Goal: Complete application form

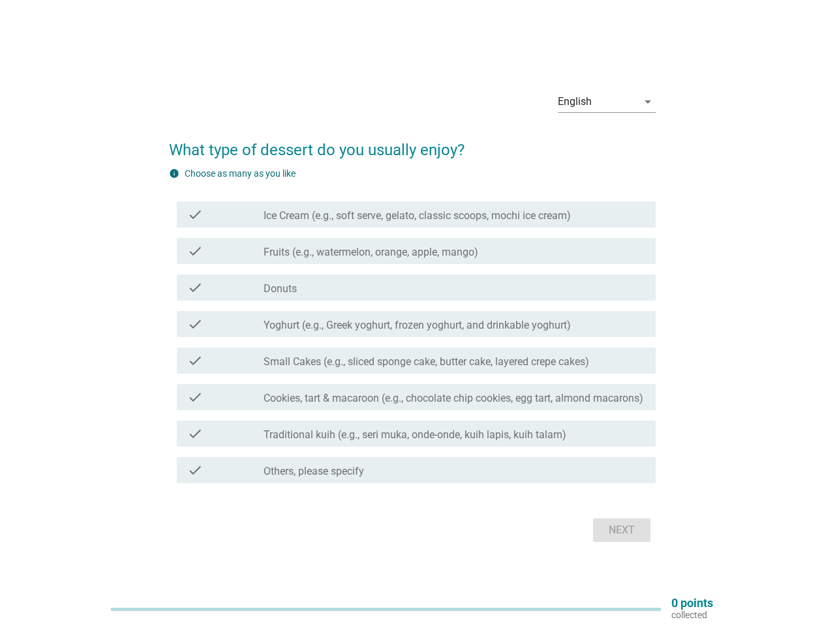
click at [412, 313] on div "check check_box_outline_blank Yoghurt (e.g., Greek yoghurt, frozen yoghurt, and…" at bounding box center [416, 324] width 479 height 26
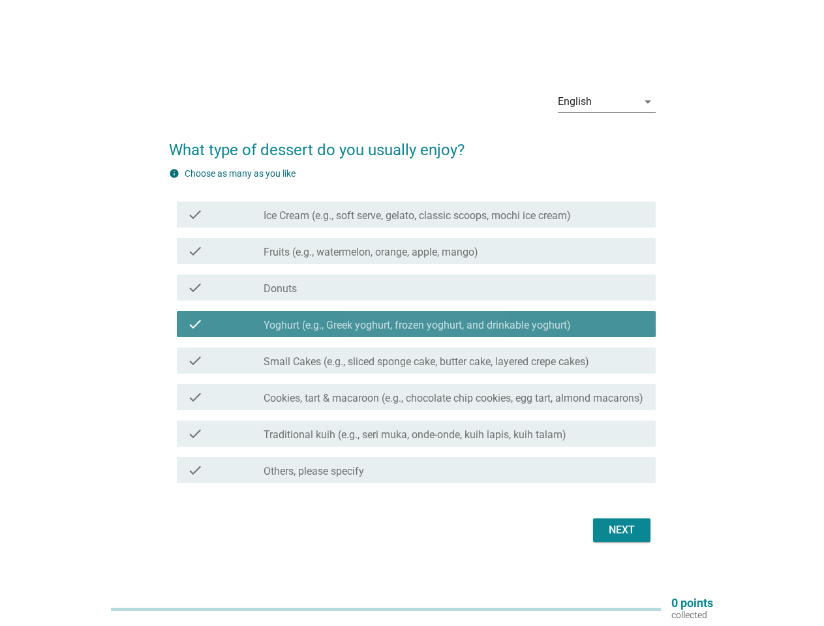
click at [607, 102] on div "English" at bounding box center [598, 101] width 80 height 21
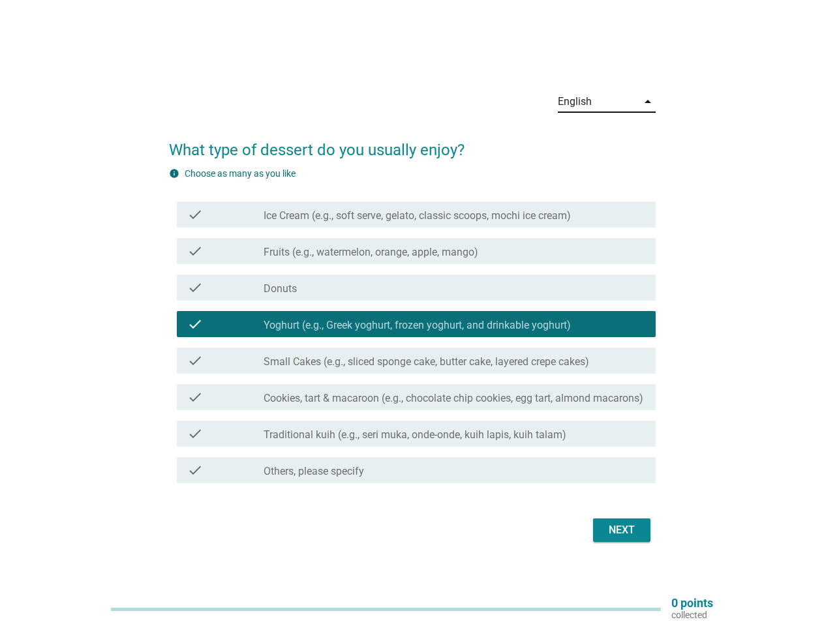
click at [412, 328] on label "Yoghurt (e.g., Greek yoghurt, frozen yoghurt, and drinkable yoghurt)" at bounding box center [417, 325] width 307 height 13
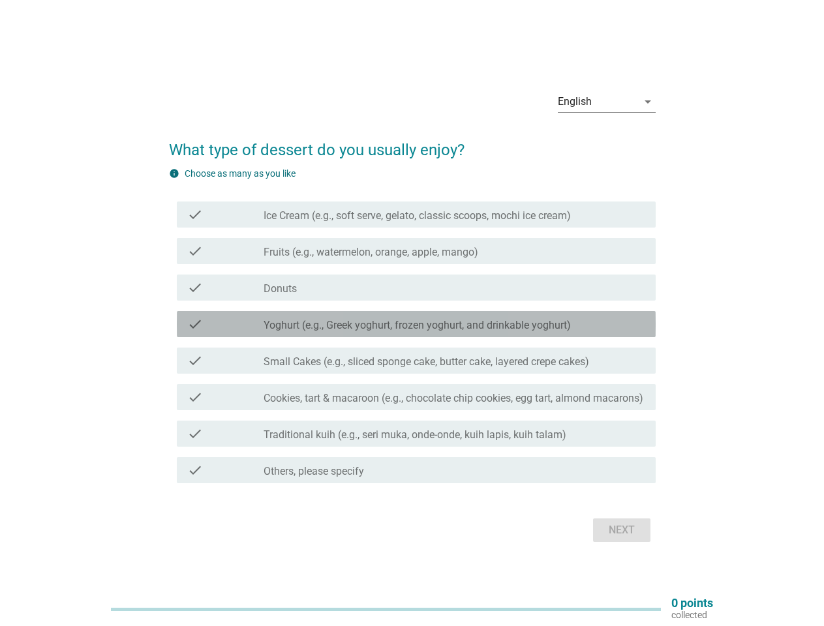
click at [416, 215] on label "Ice Cream (e.g., soft serve, gelato, classic scoops, mochi ice cream)" at bounding box center [417, 215] width 307 height 13
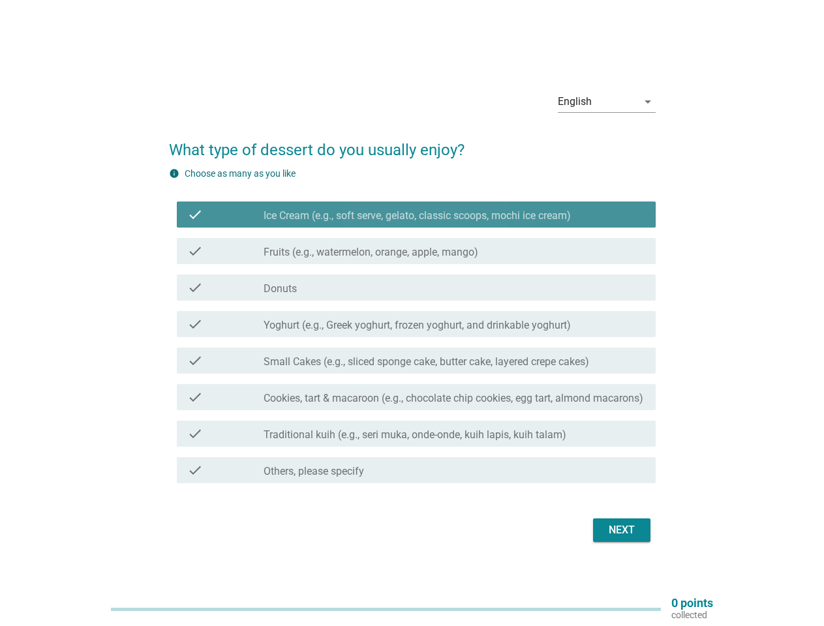
click at [416, 215] on label "Ice Cream (e.g., soft serve, gelato, classic scoops, mochi ice cream)" at bounding box center [417, 215] width 307 height 13
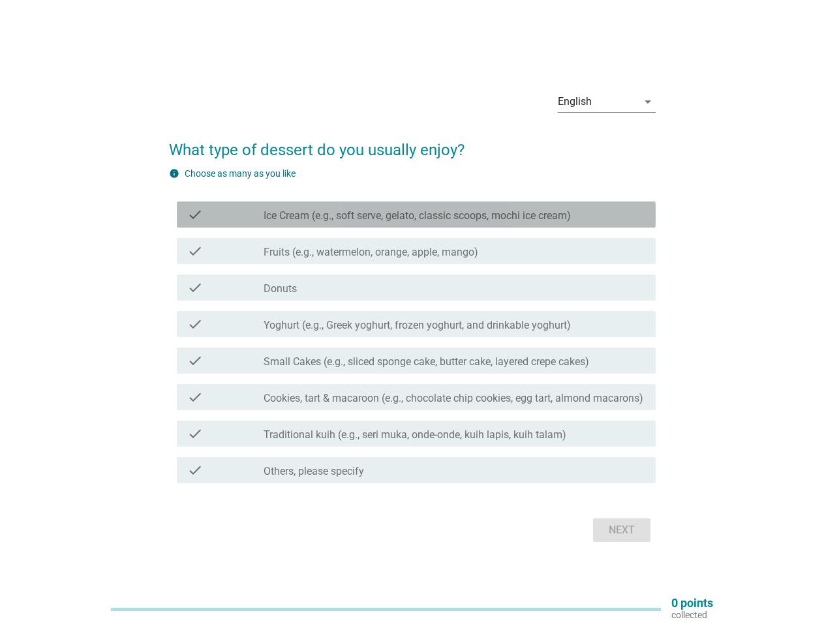
click at [417, 216] on label "Ice Cream (e.g., soft serve, gelato, classic scoops, mochi ice cream)" at bounding box center [417, 215] width 307 height 13
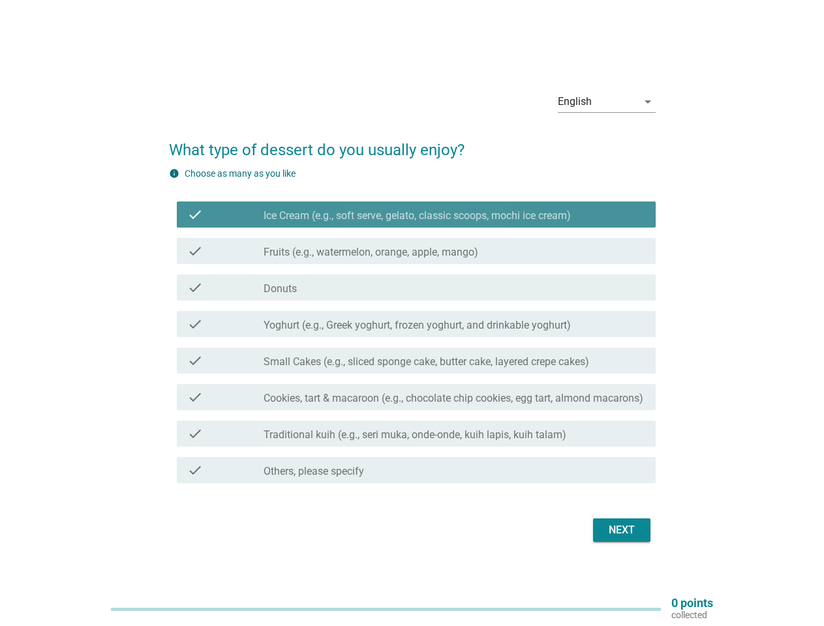
click at [417, 216] on label "Ice Cream (e.g., soft serve, gelato, classic scoops, mochi ice cream)" at bounding box center [417, 215] width 307 height 13
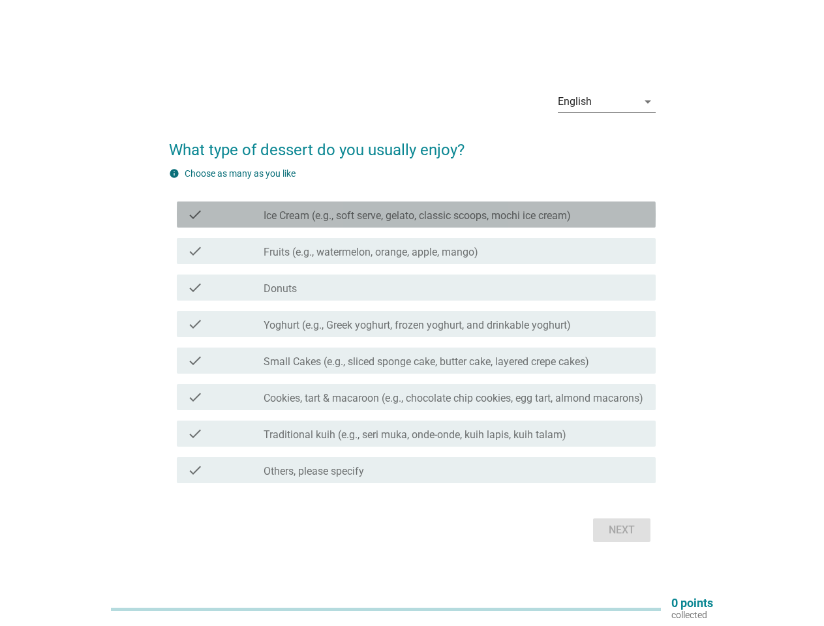
click at [416, 251] on label "Fruits (e.g., watermelon, orange, apple, mango)" at bounding box center [371, 252] width 215 height 13
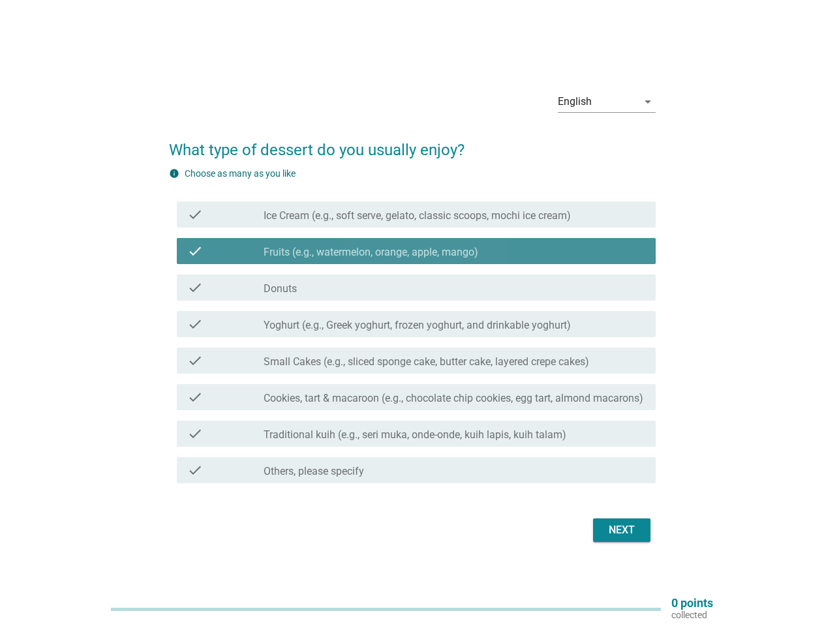
click at [416, 251] on label "Fruits (e.g., watermelon, orange, apple, mango)" at bounding box center [371, 252] width 215 height 13
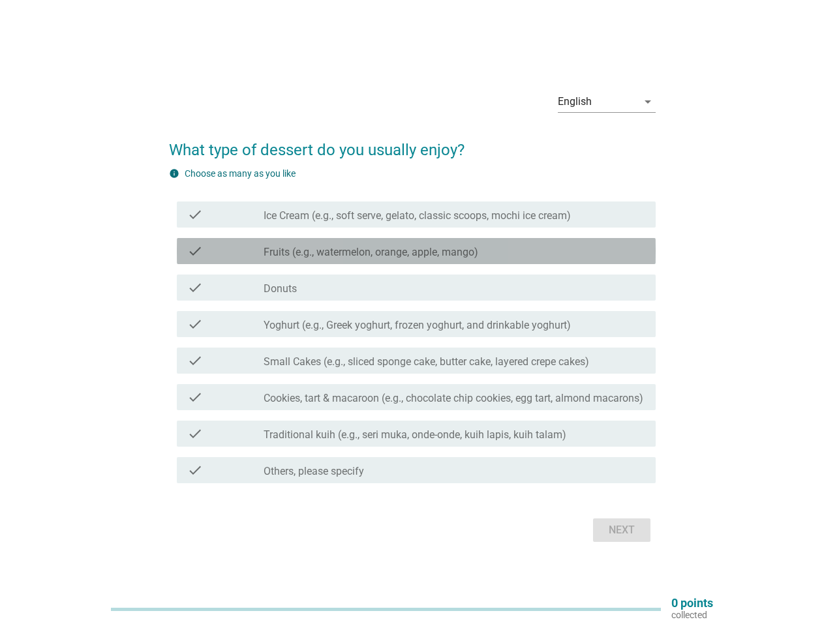
click at [371, 252] on label "Fruits (e.g., watermelon, orange, apple, mango)" at bounding box center [371, 252] width 215 height 13
